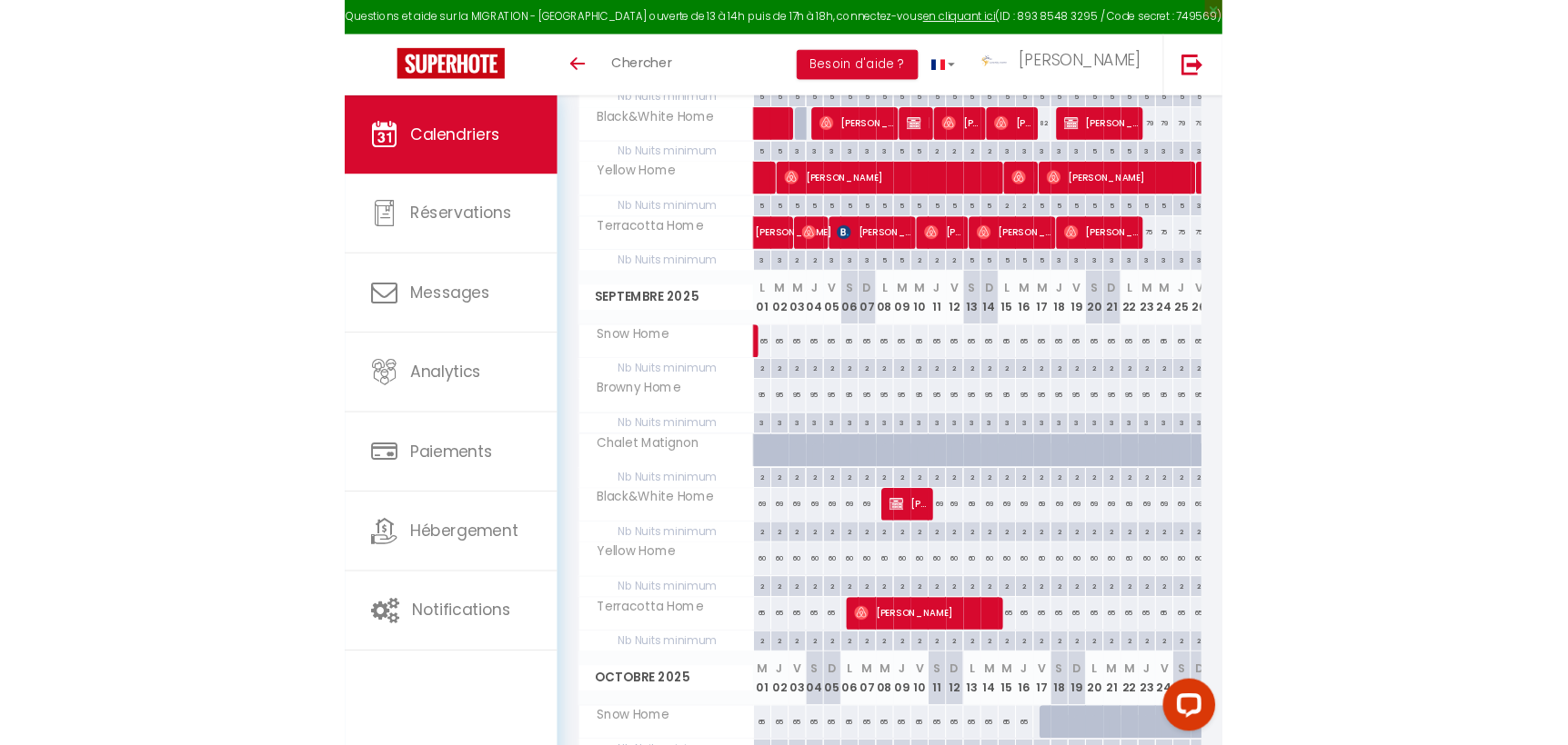
scroll to position [472, 0]
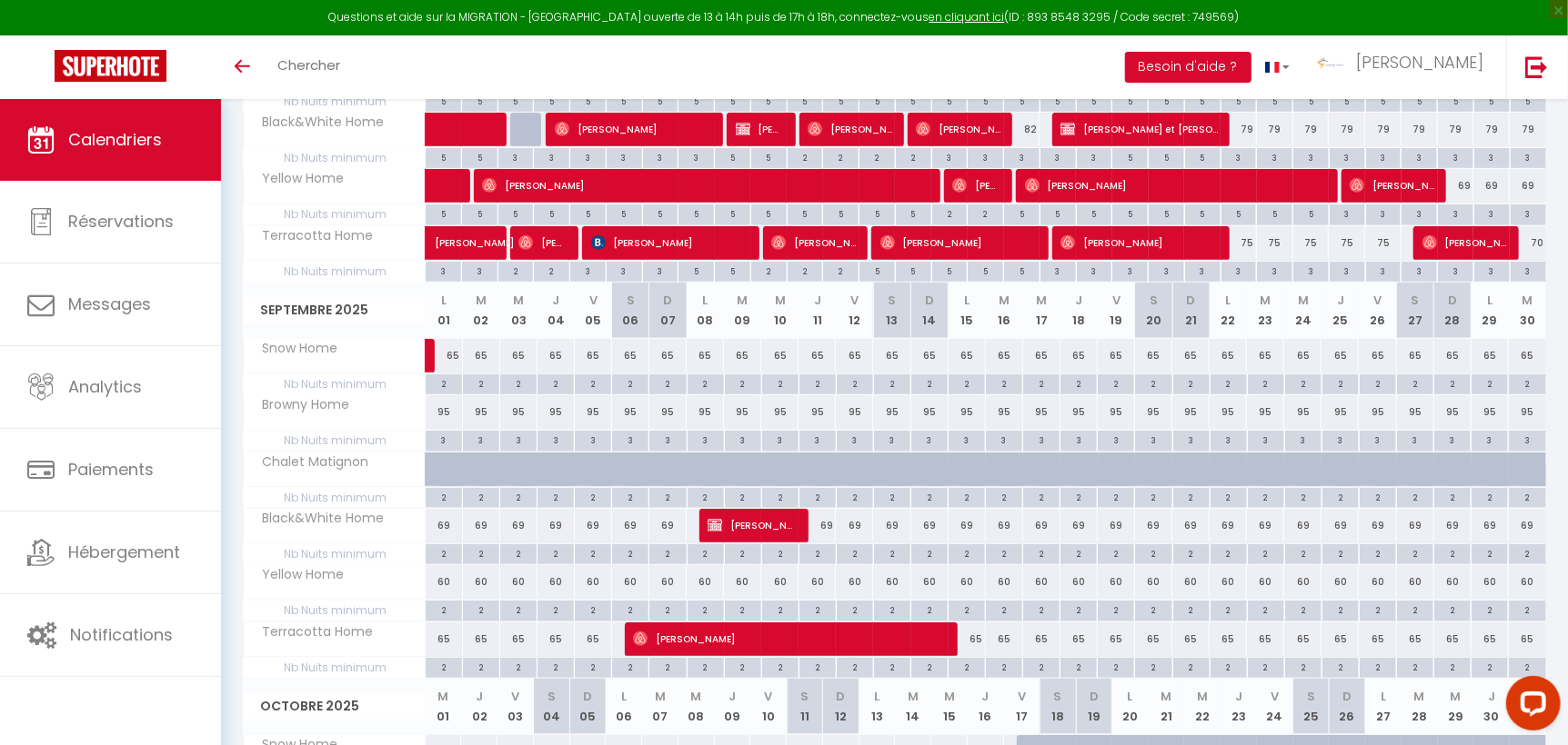
click at [912, 527] on div "69" at bounding box center [1303, 525] width 37 height 34
type input "69"
type input "Mer 24 Septembre 2025"
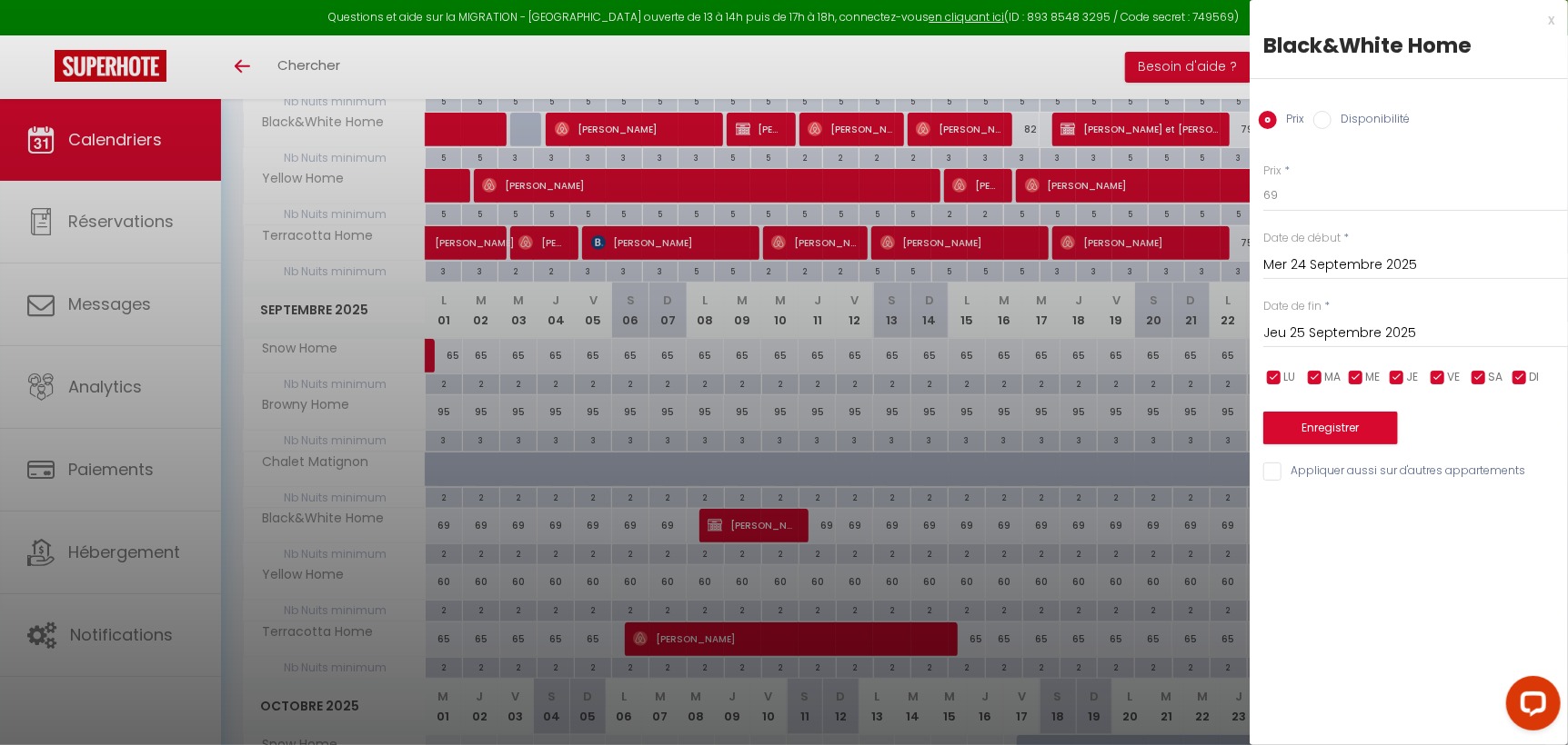
click at [912, 332] on input "Jeu 25 Septembre 2025" at bounding box center [1415, 333] width 305 height 23
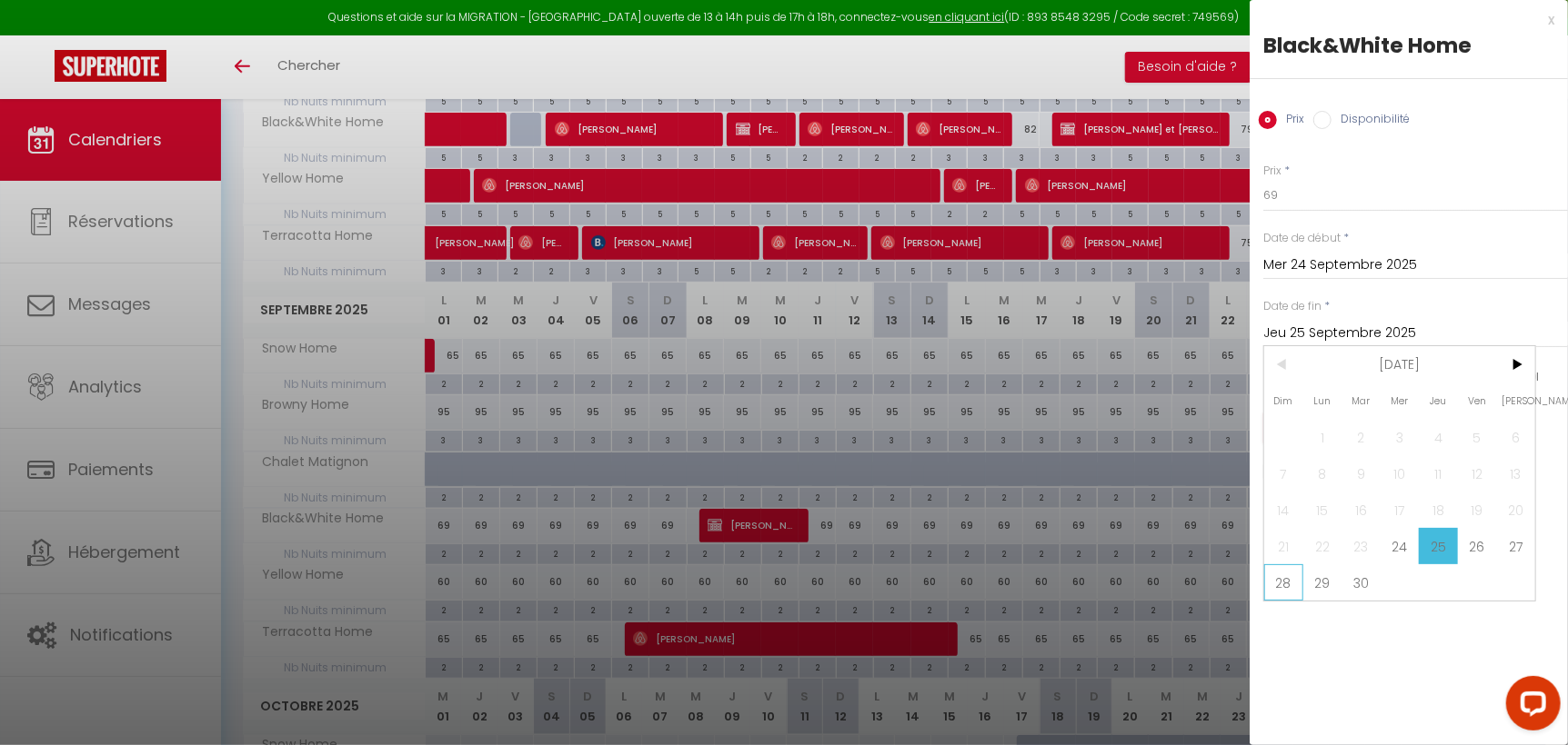
click at [912, 580] on span "28" at bounding box center [1283, 582] width 39 height 36
type input "Dim 28 Septembre 2025"
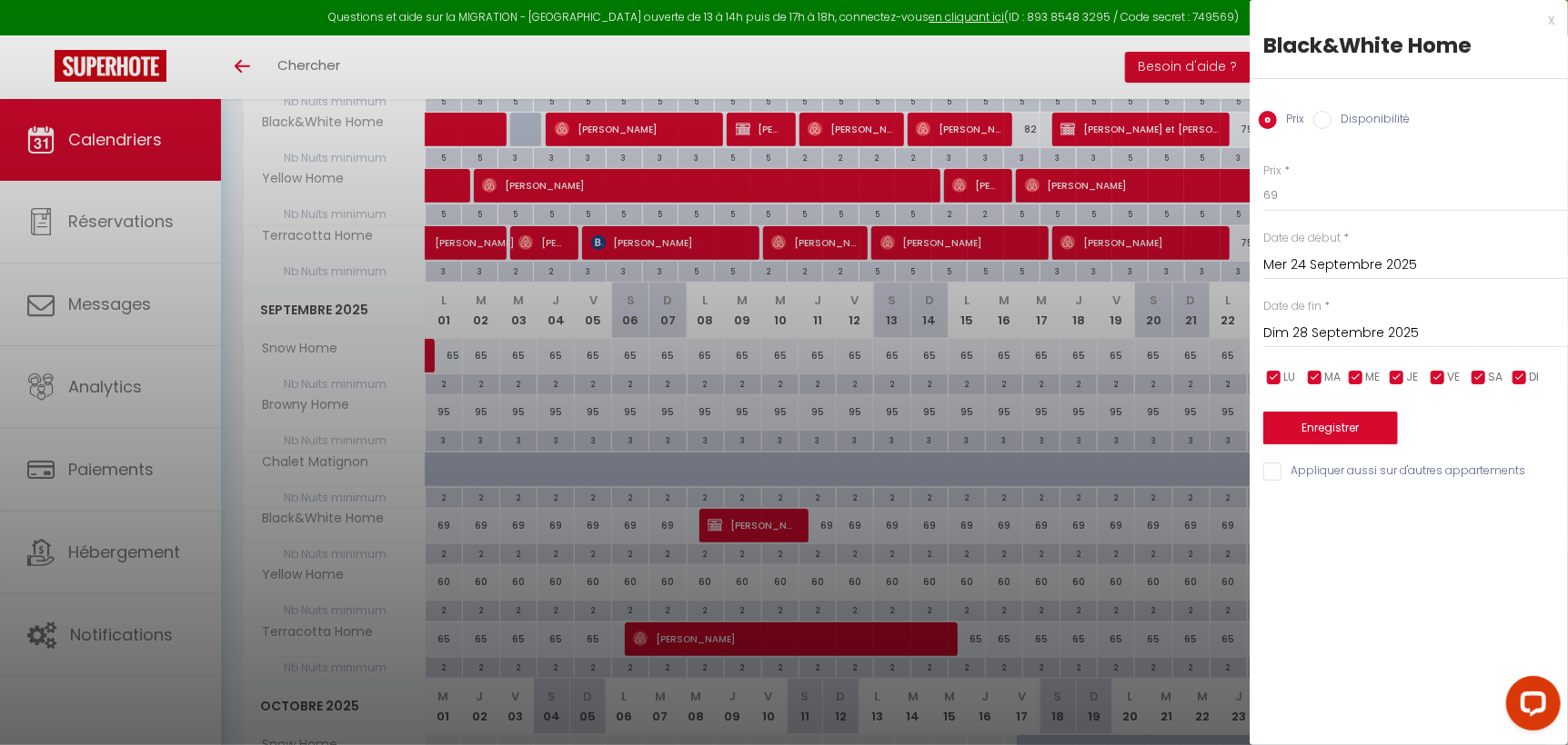
click at [912, 122] on input "Disponibilité" at bounding box center [1321, 119] width 18 height 18
radio input "true"
radio input "false"
click at [912, 195] on select "Disponible Indisponible" at bounding box center [1415, 196] width 305 height 35
select select "0"
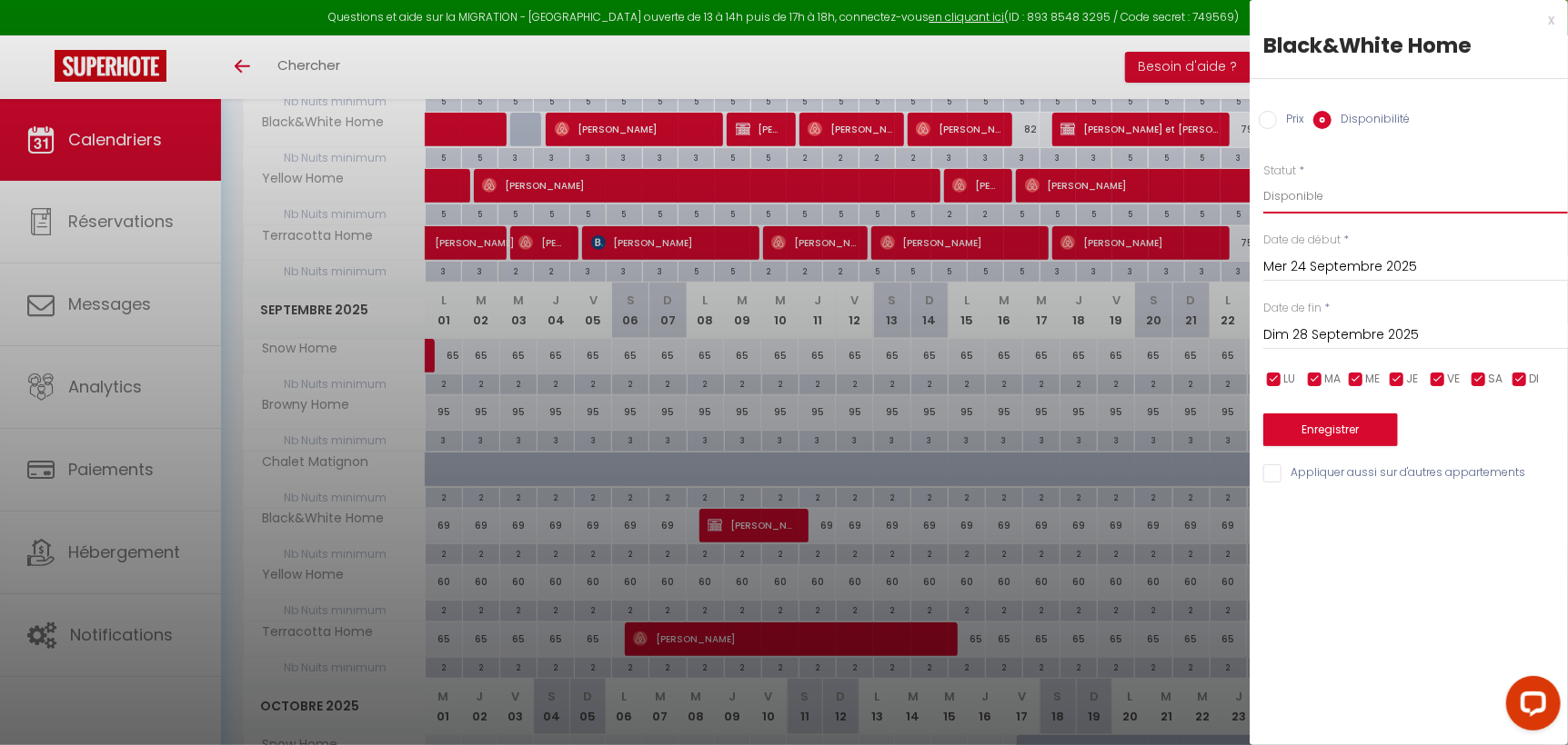
click at [912, 179] on select "Disponible Indisponible" at bounding box center [1415, 196] width 305 height 35
click at [912, 431] on button "Enregistrer" at bounding box center [1330, 430] width 135 height 33
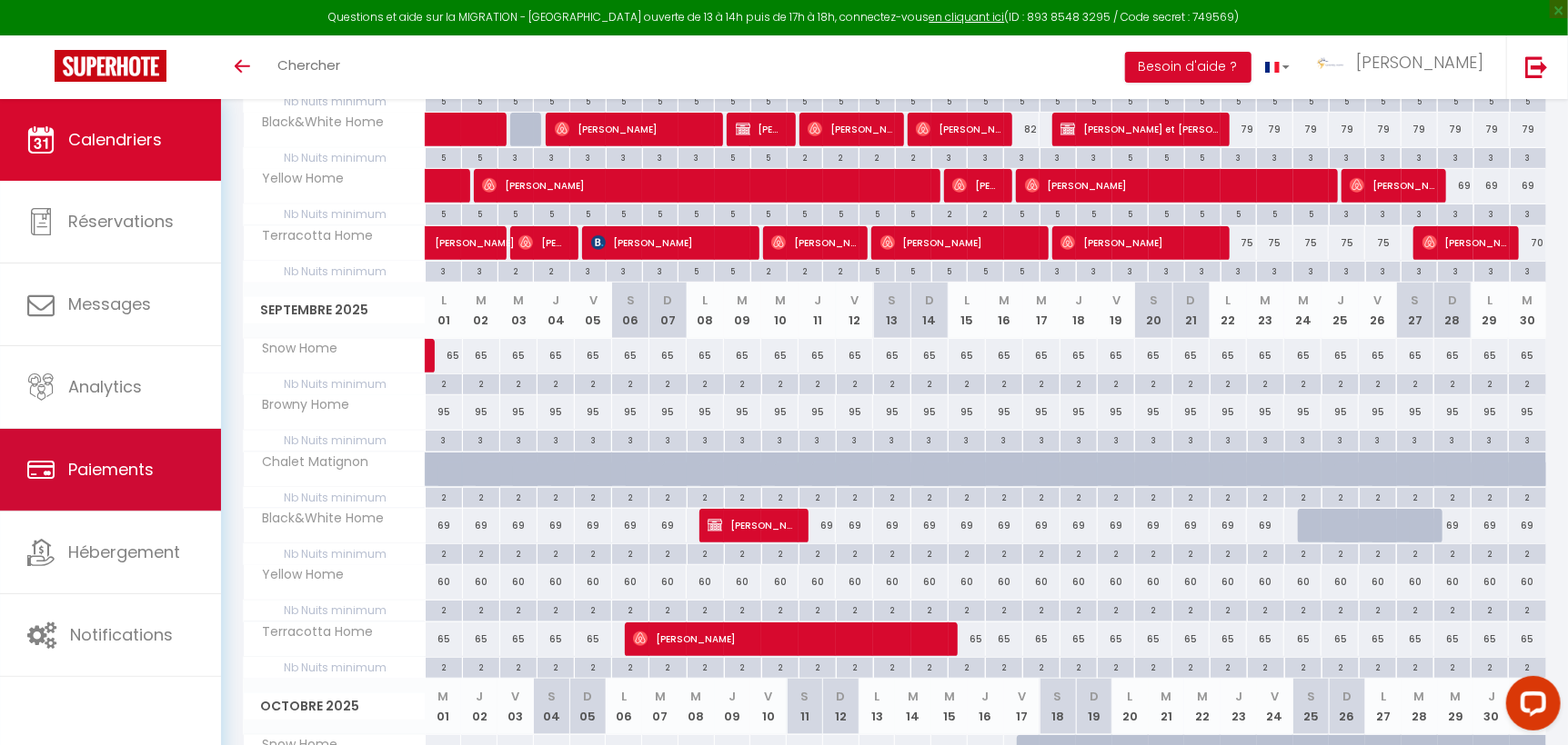
click at [137, 461] on span "Paiements" at bounding box center [111, 469] width 85 height 22
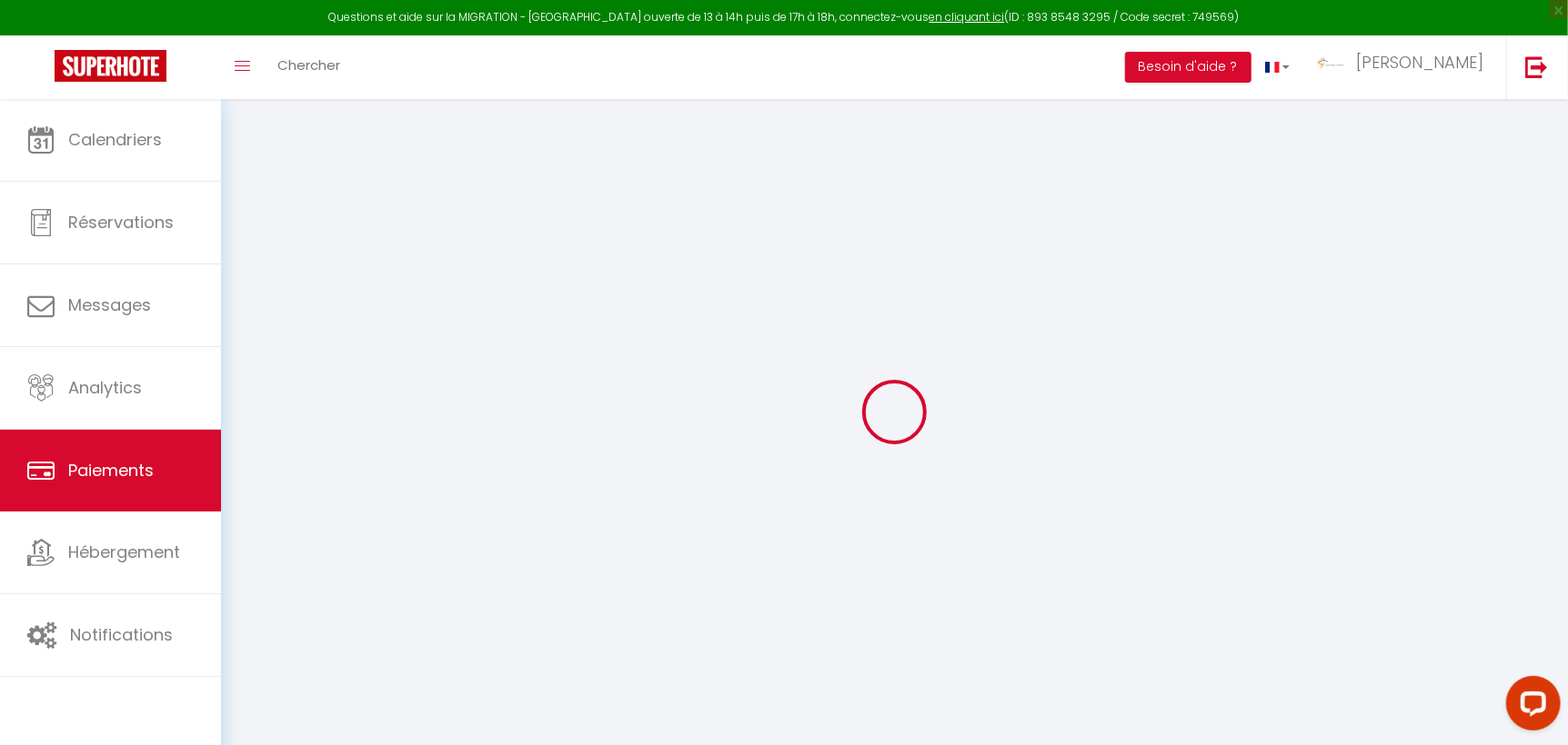
select select "2"
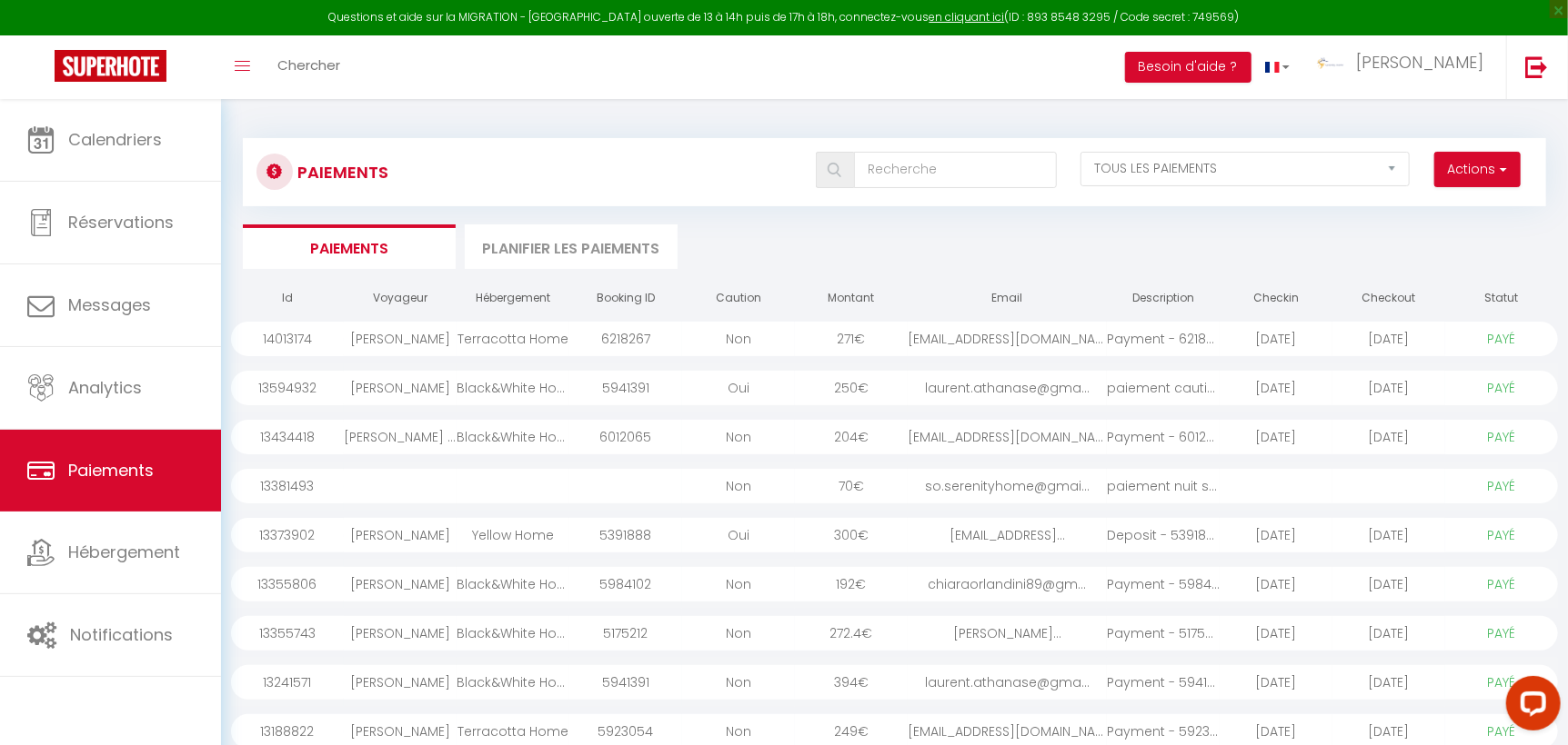
click at [912, 432] on div "[EMAIL_ADDRESS][DOMAIN_NAME]" at bounding box center [1006, 437] width 199 height 35
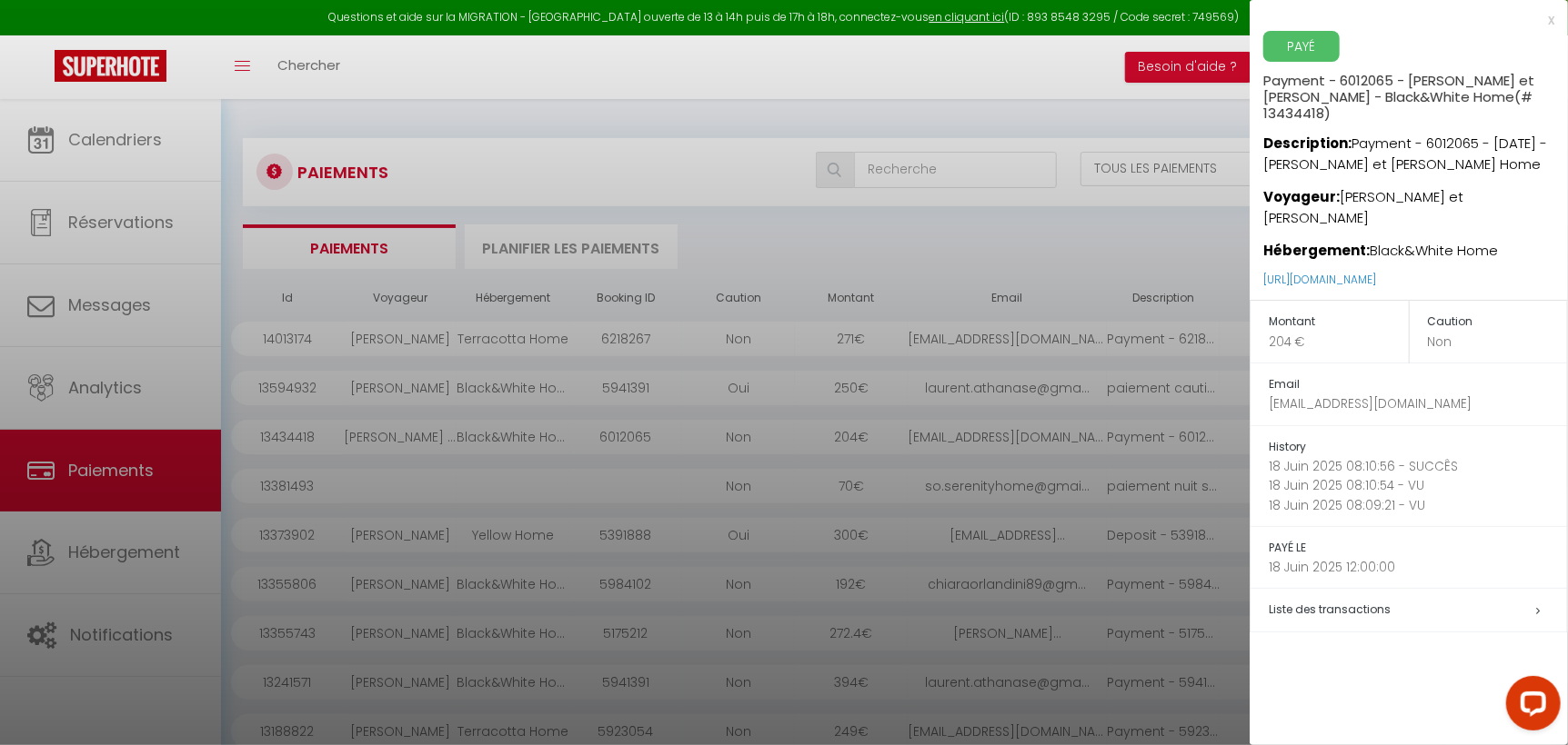
click at [912, 17] on div "x" at bounding box center [1402, 19] width 305 height 21
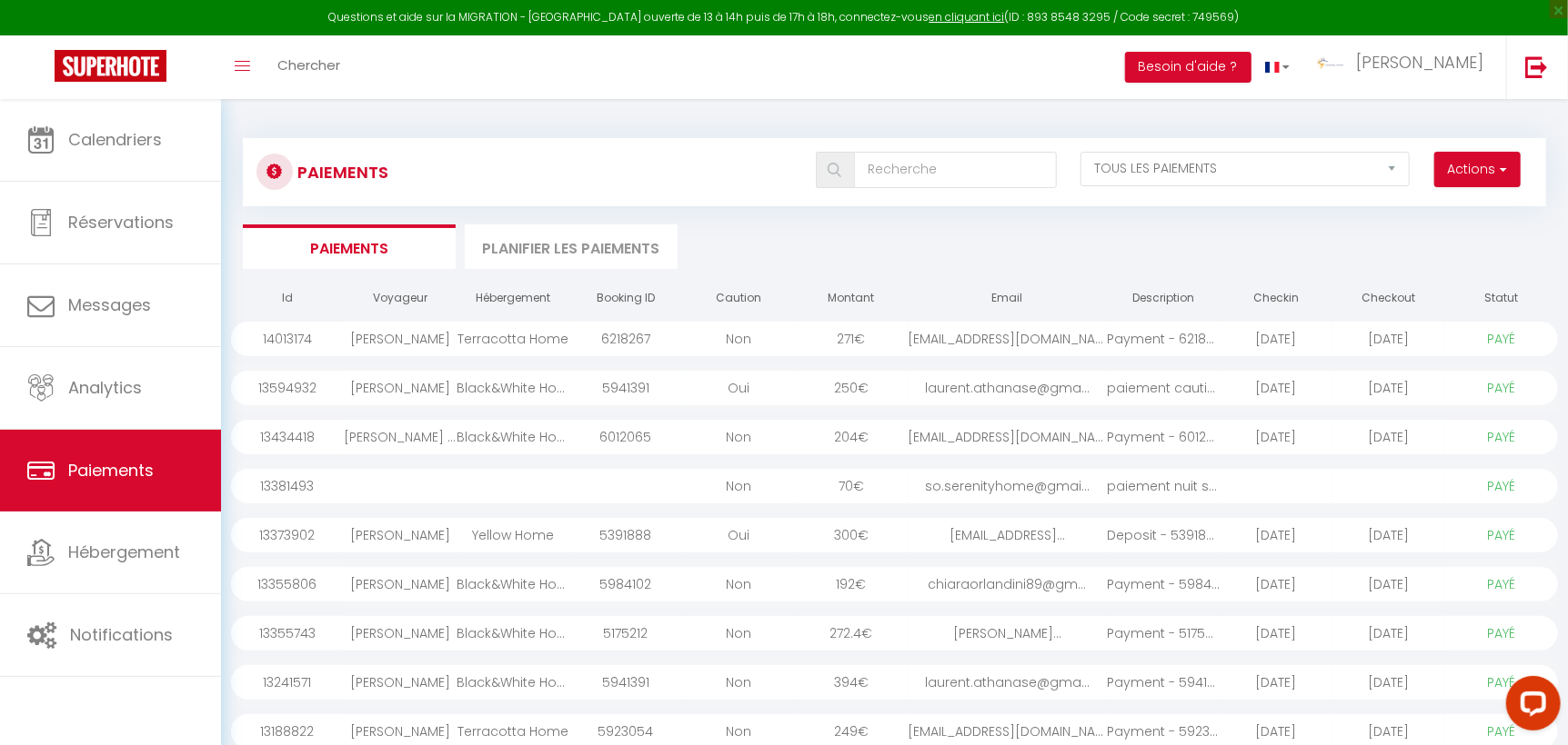
click at [912, 384] on div "paiement caution séj..." at bounding box center [1163, 389] width 113 height 35
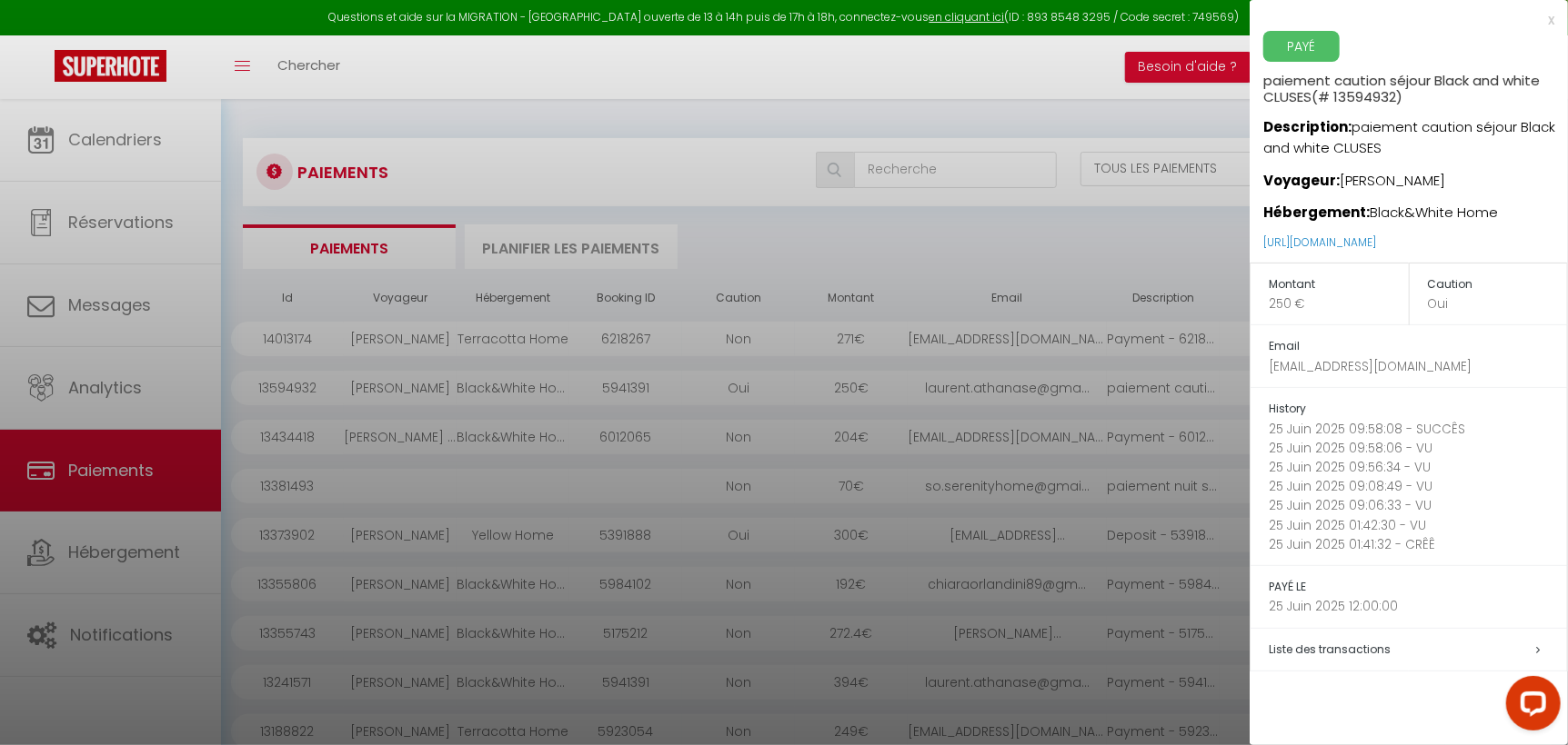
click at [912, 249] on div at bounding box center [784, 372] width 1568 height 745
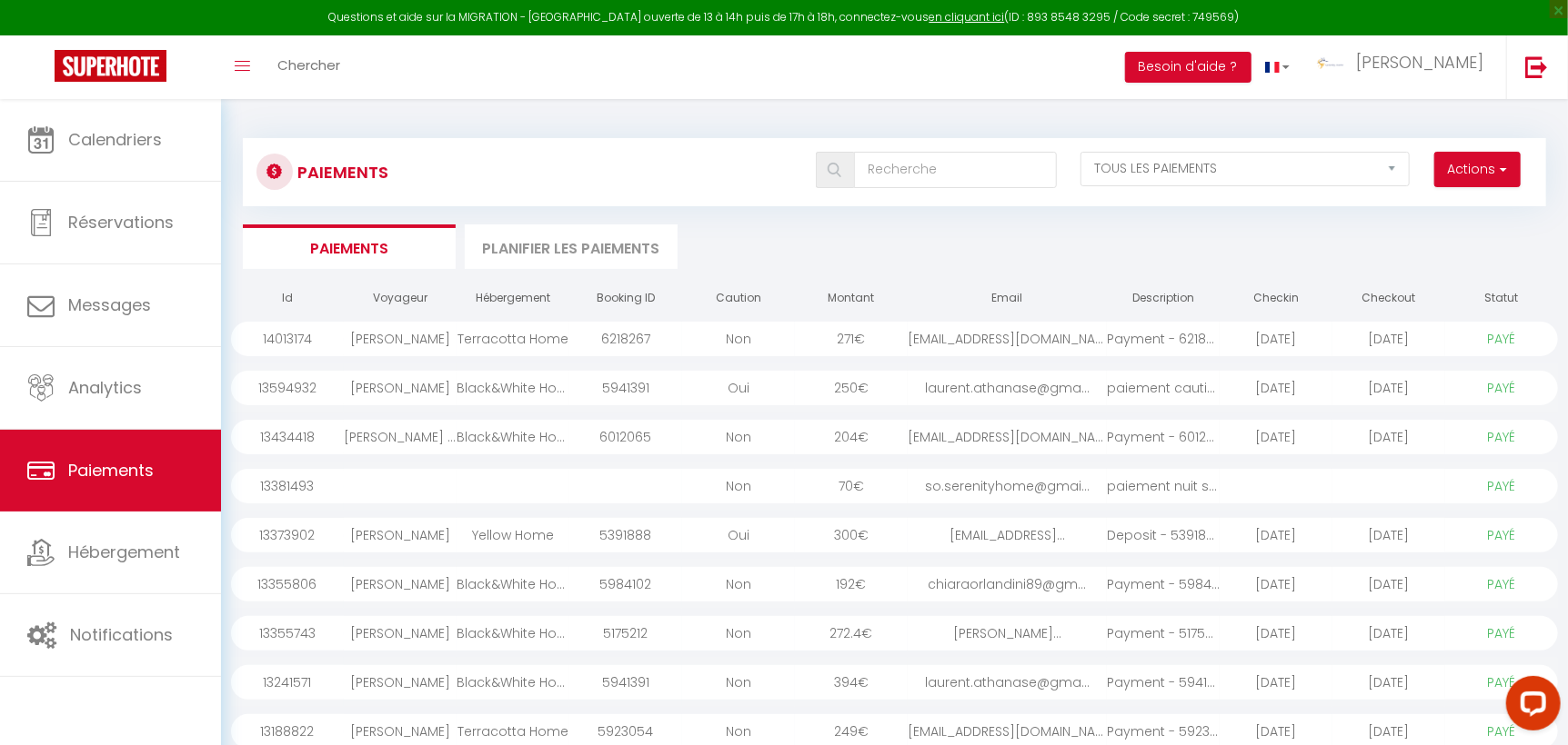
click at [912, 487] on div "paiement nuit supplé..." at bounding box center [1163, 487] width 113 height 35
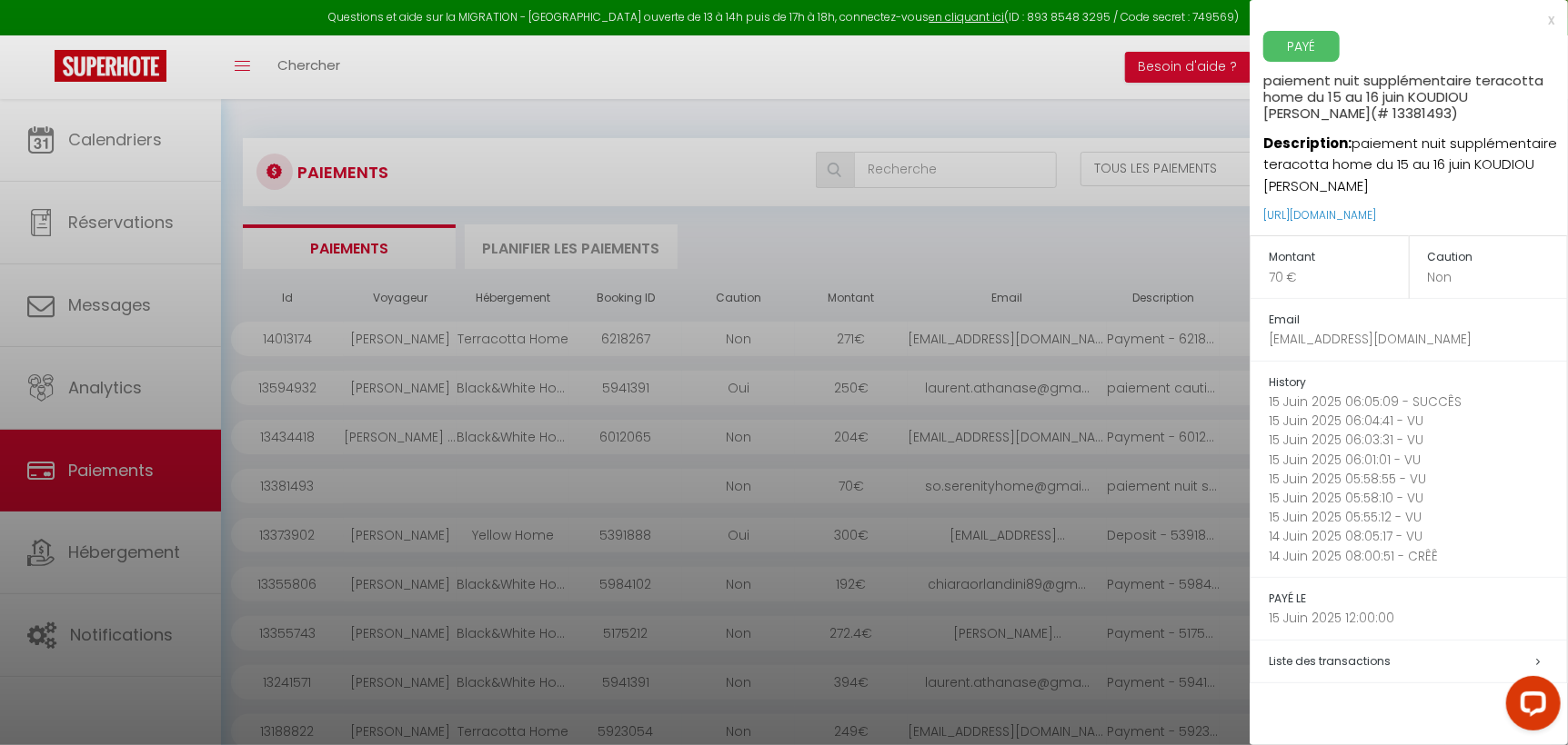
click at [912, 220] on div at bounding box center [784, 372] width 1568 height 745
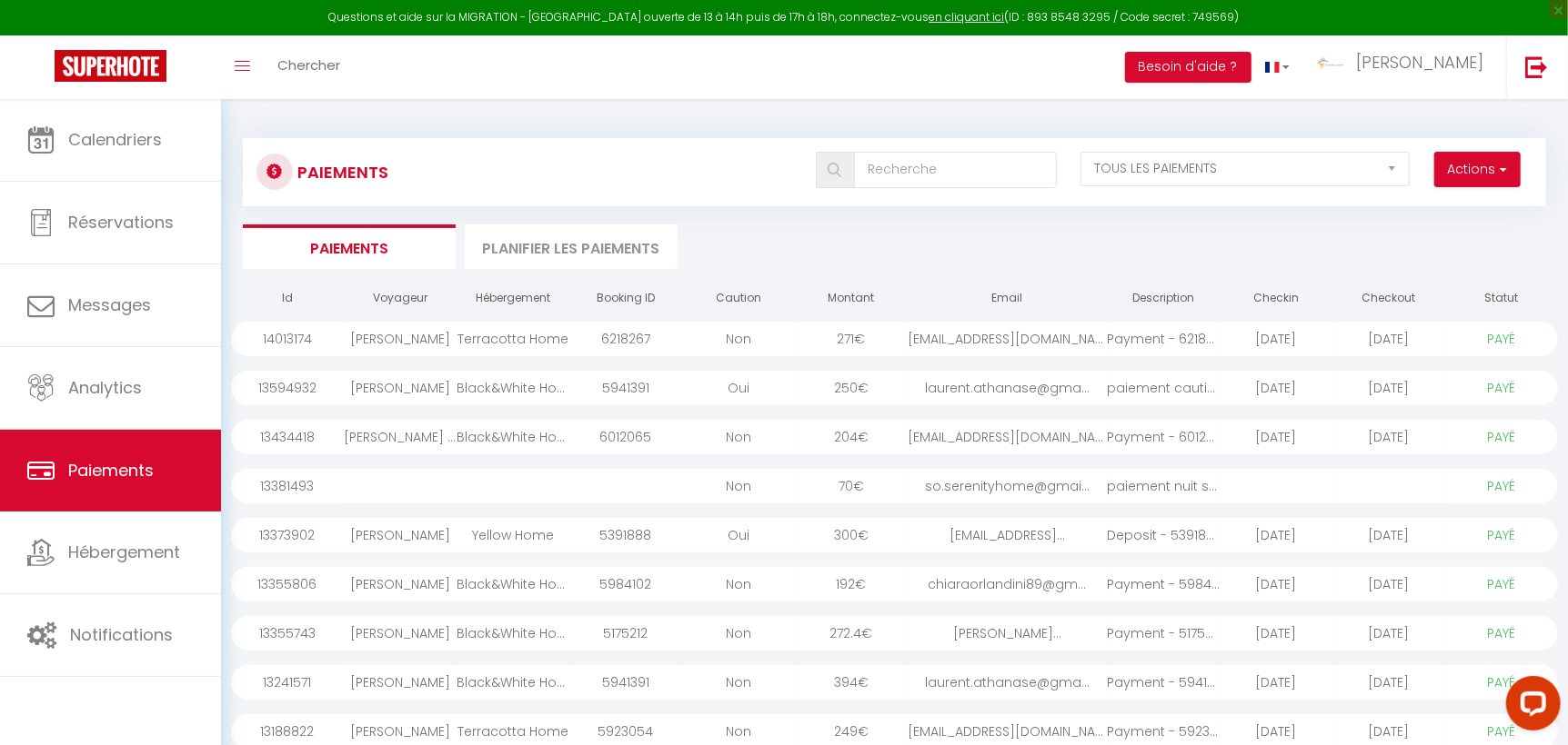
click at [912, 380] on div "laurent.athanase@gma..." at bounding box center [1006, 389] width 199 height 35
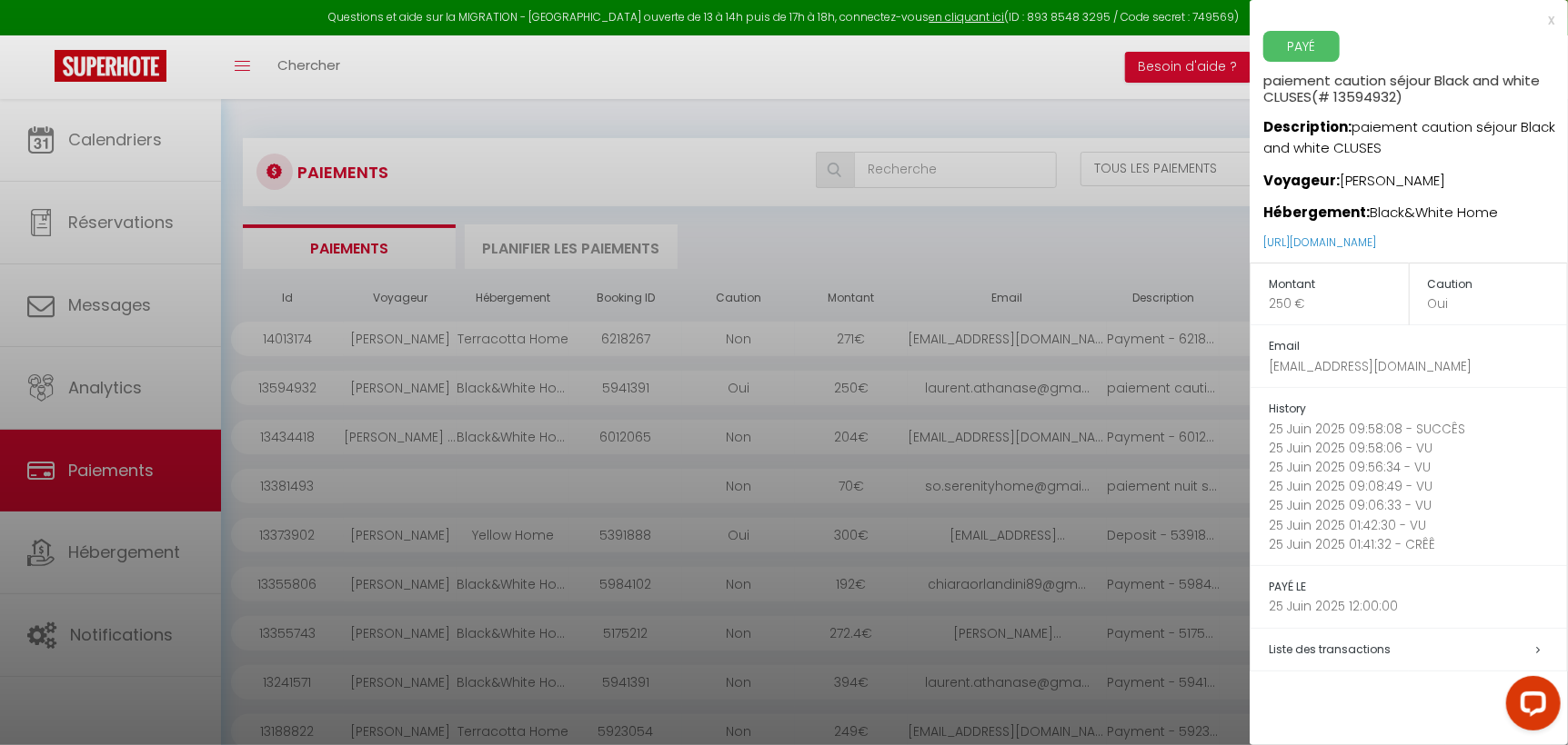
click at [912, 335] on div at bounding box center [784, 372] width 1568 height 745
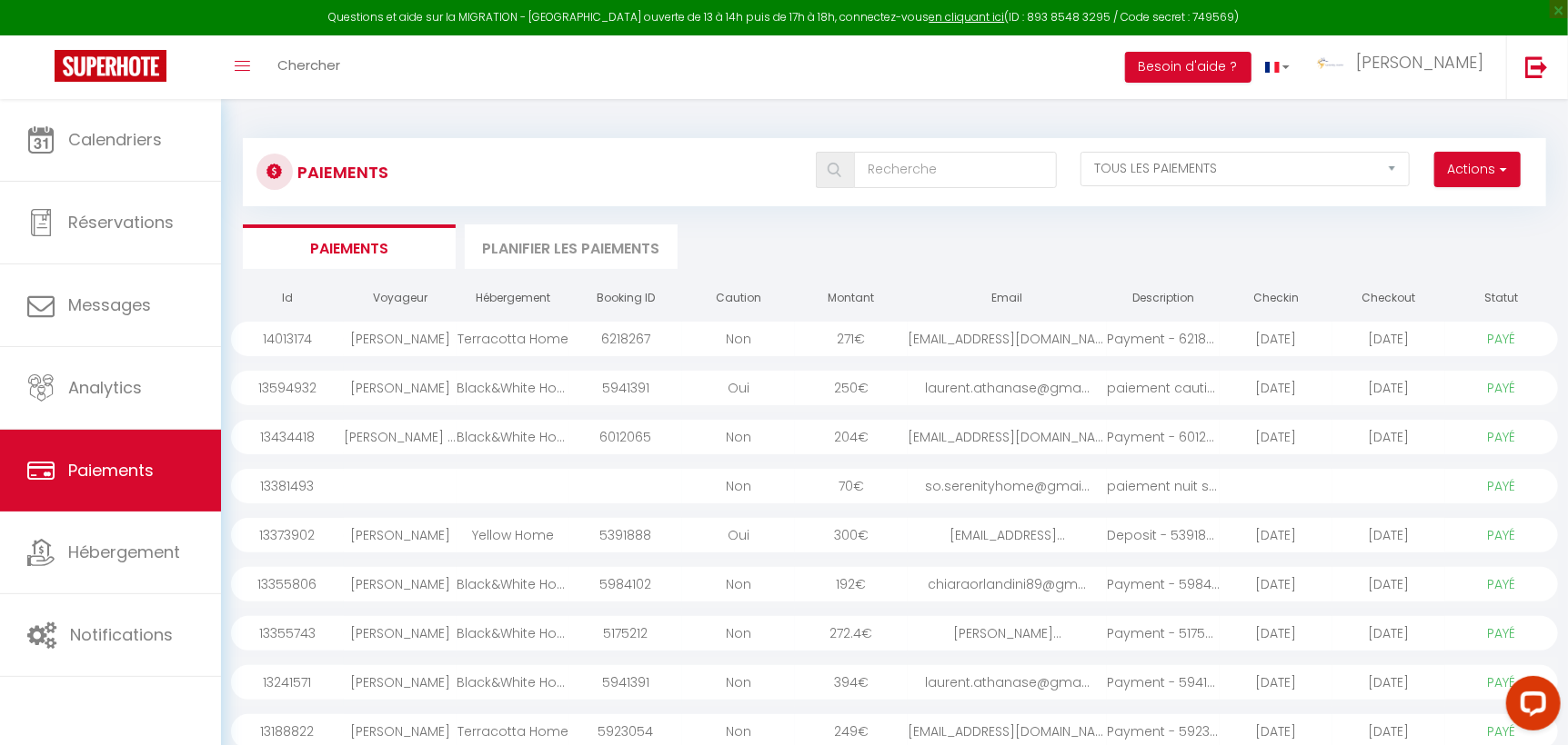
click at [912, 335] on div "[EMAIL_ADDRESS][DOMAIN_NAME]..." at bounding box center [1006, 339] width 199 height 35
